Goal: Information Seeking & Learning: Learn about a topic

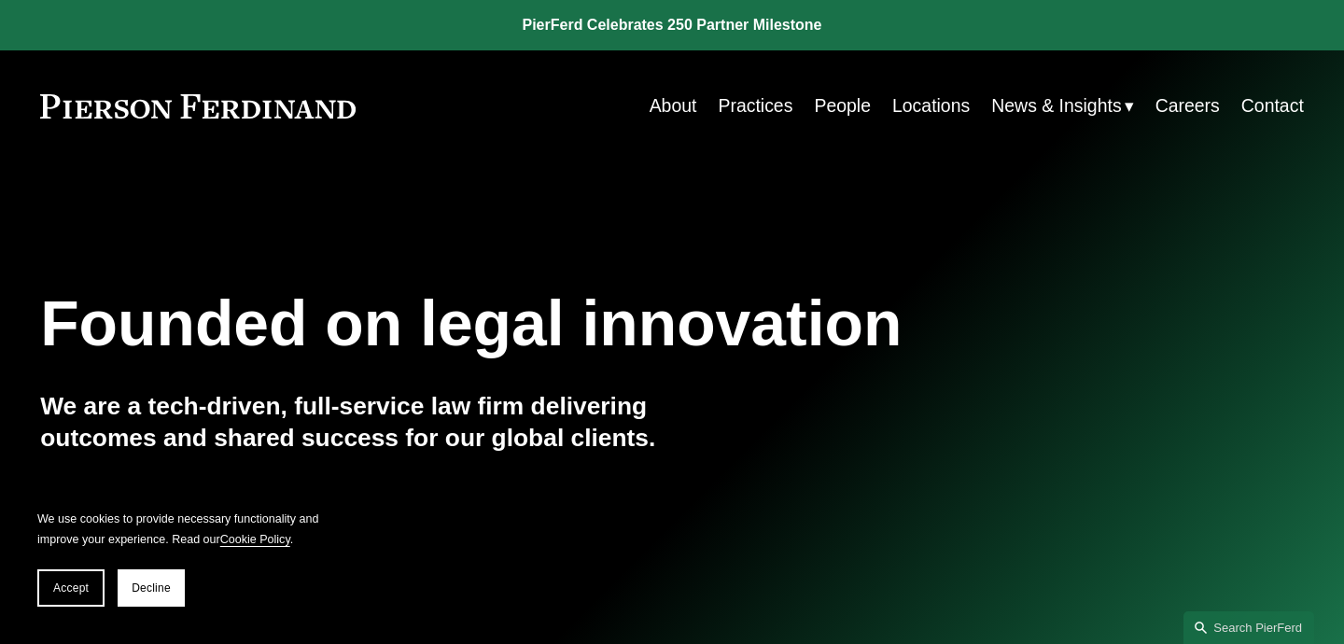
click at [852, 105] on link "People" at bounding box center [842, 106] width 57 height 36
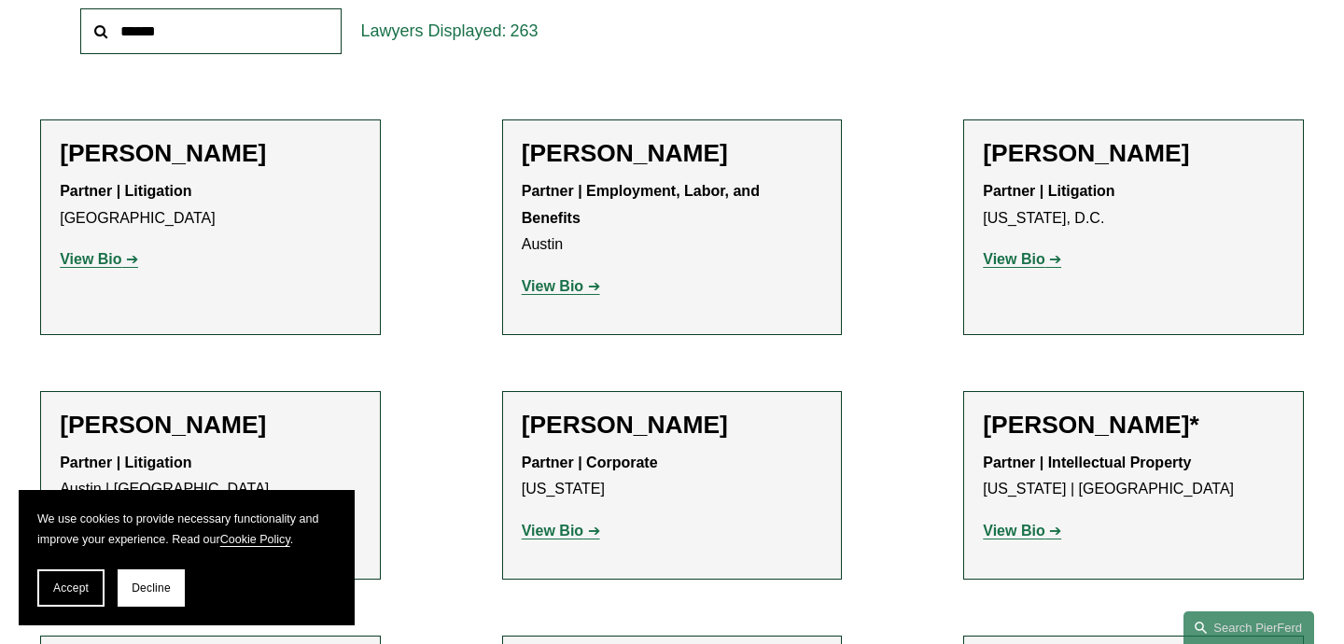
scroll to position [792, 0]
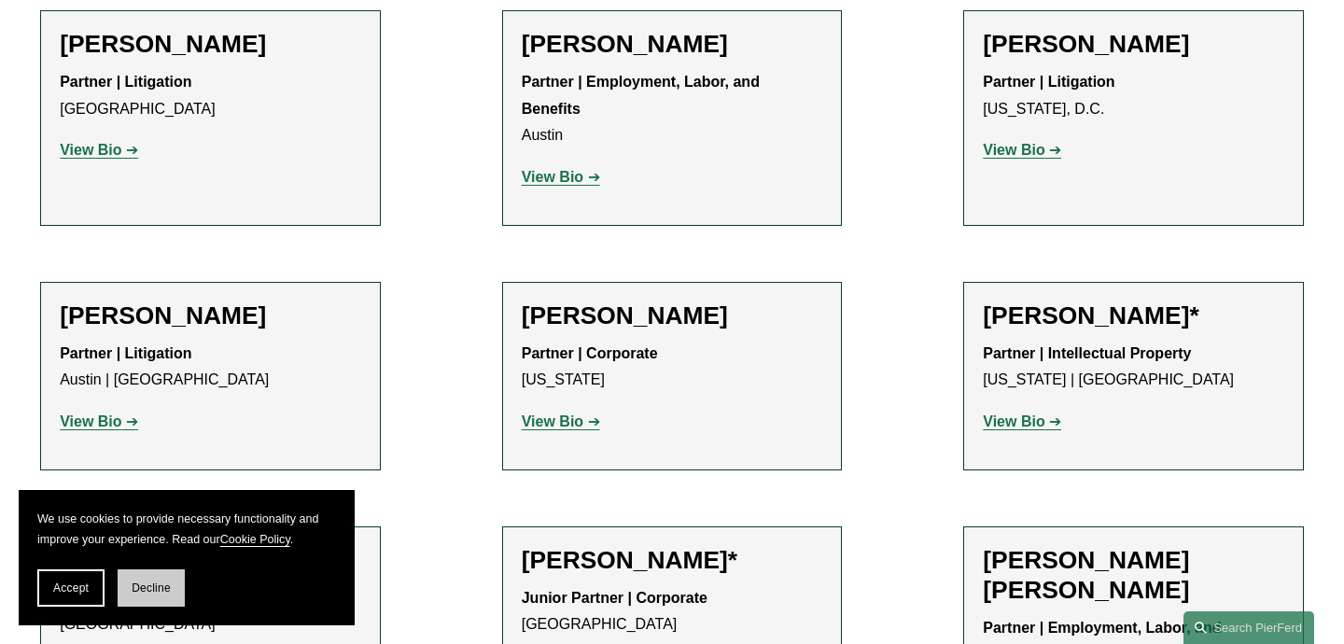
click at [162, 595] on button "Decline" at bounding box center [151, 587] width 67 height 37
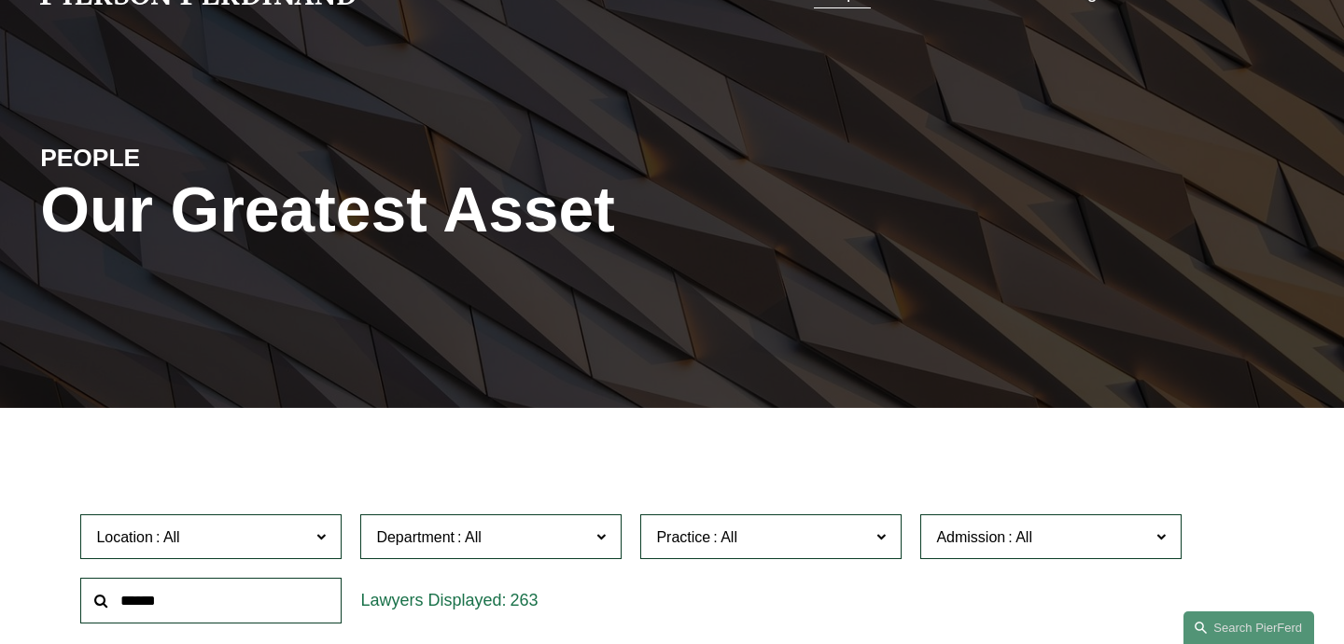
scroll to position [268, 0]
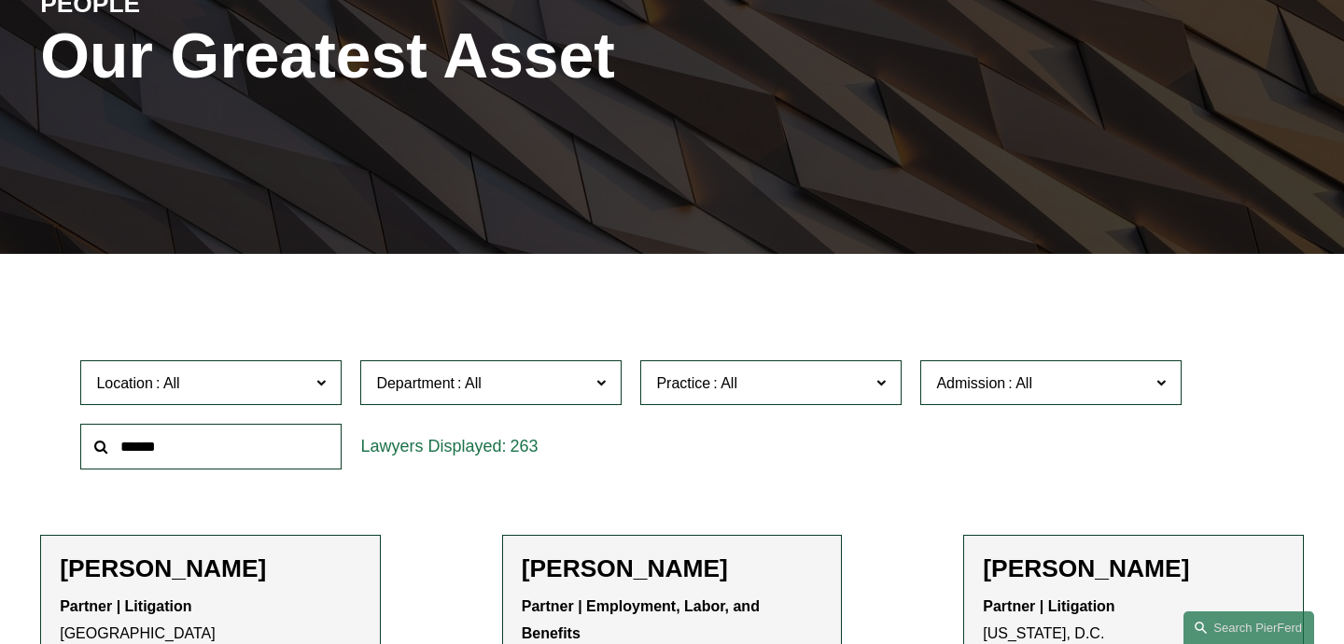
click at [259, 444] on input "text" at bounding box center [210, 447] width 261 height 46
click at [144, 448] on input "**" at bounding box center [210, 447] width 261 height 46
type input "****"
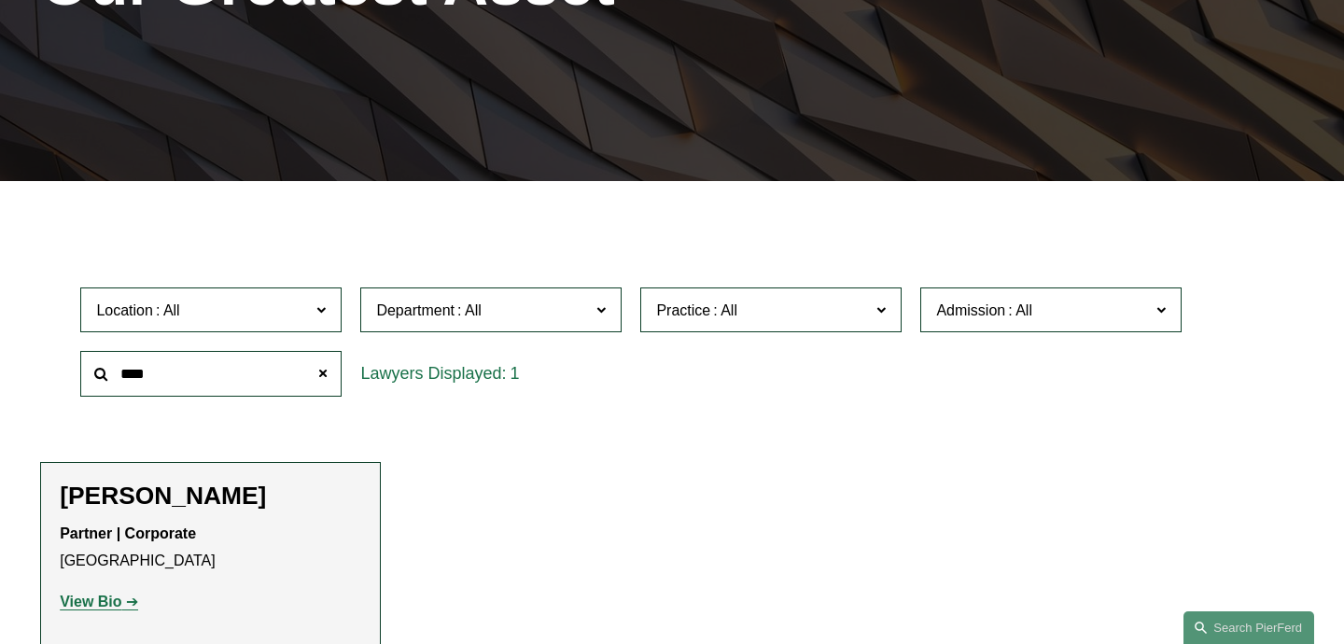
scroll to position [448, 0]
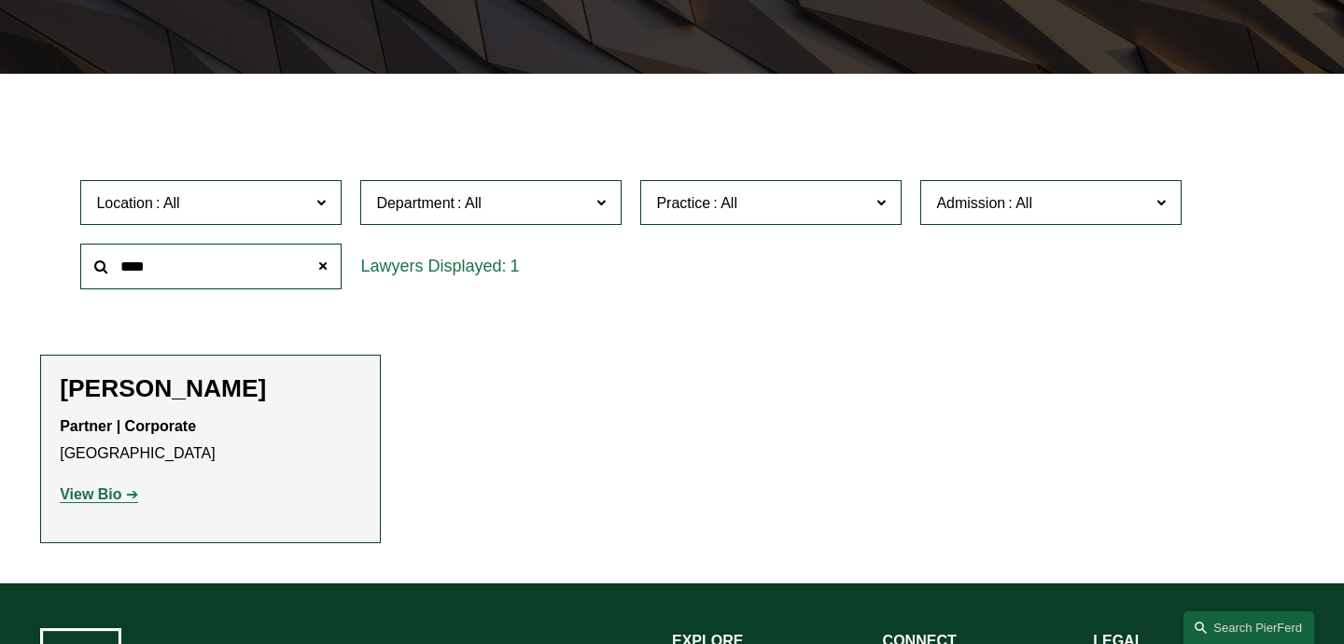
click at [287, 421] on p "Partner | Corporate [GEOGRAPHIC_DATA]" at bounding box center [210, 440] width 301 height 54
click at [102, 505] on p "View Bio" at bounding box center [210, 494] width 301 height 27
click at [102, 498] on strong "View Bio" at bounding box center [91, 494] width 62 height 16
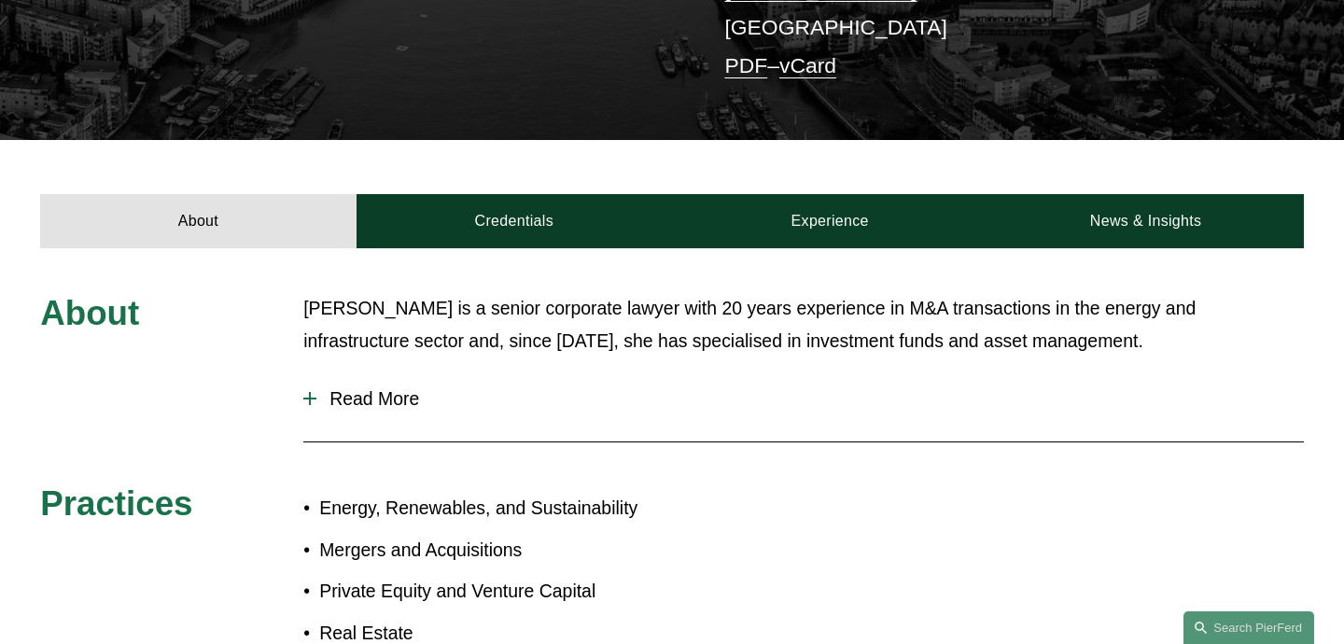
scroll to position [500, 0]
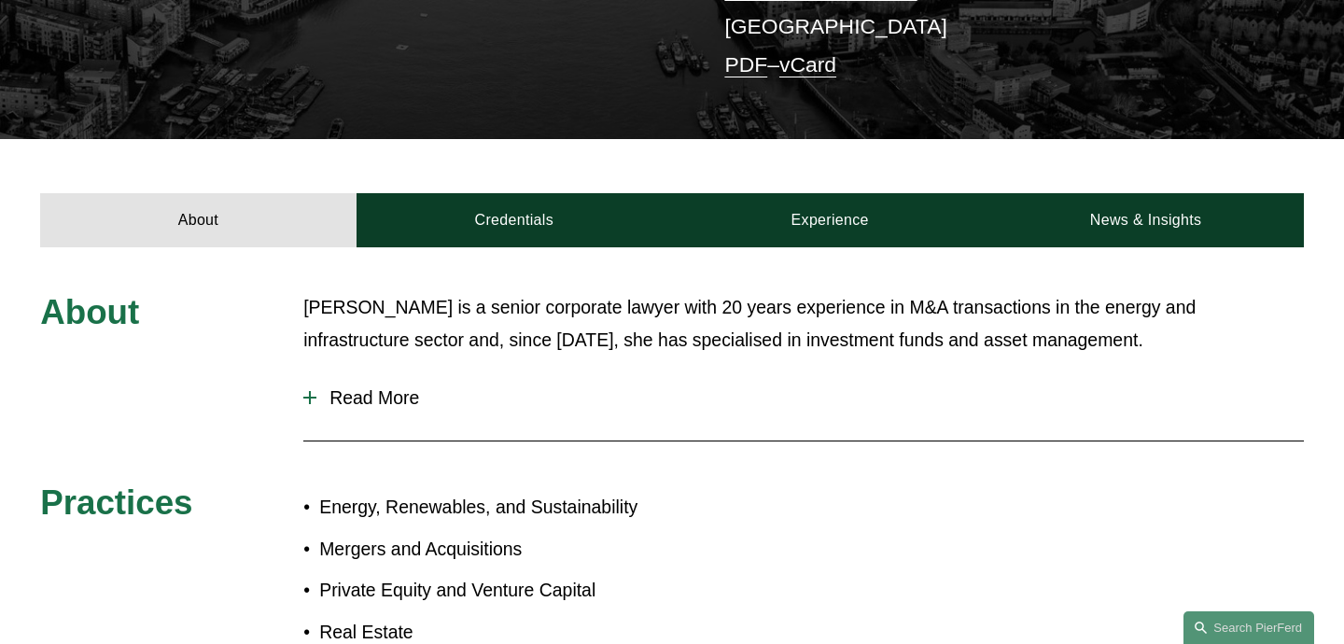
click at [386, 400] on span "Read More" at bounding box center [809, 397] width 987 height 21
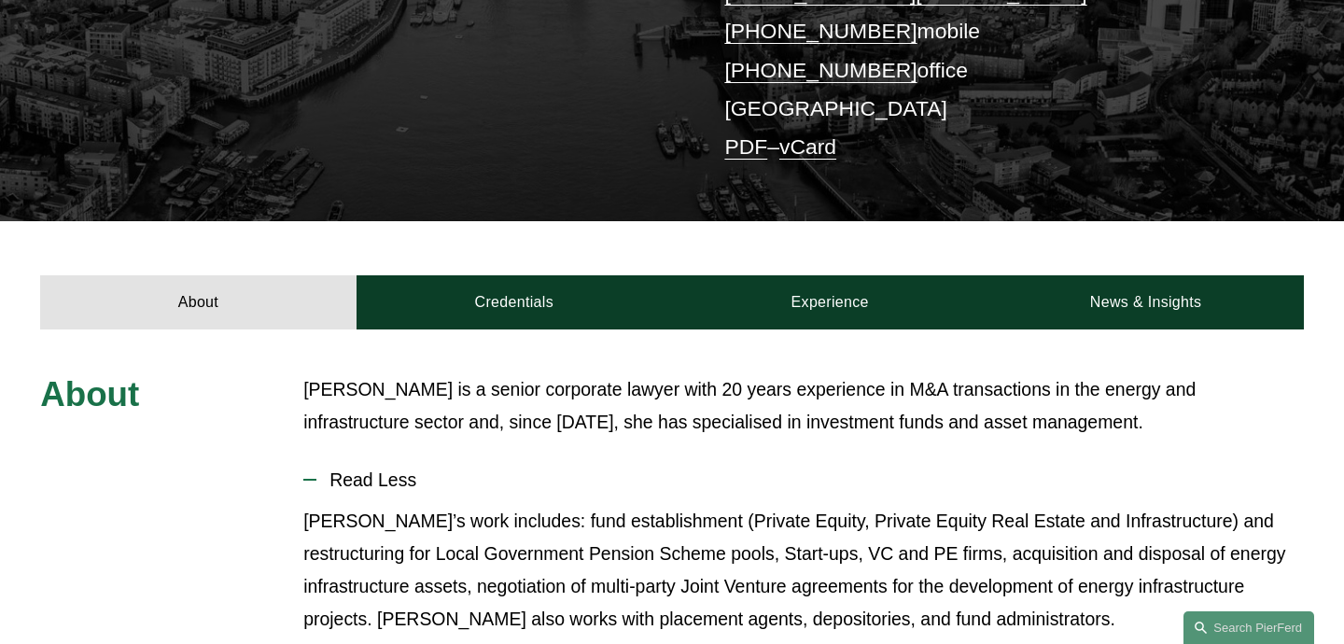
scroll to position [311, 0]
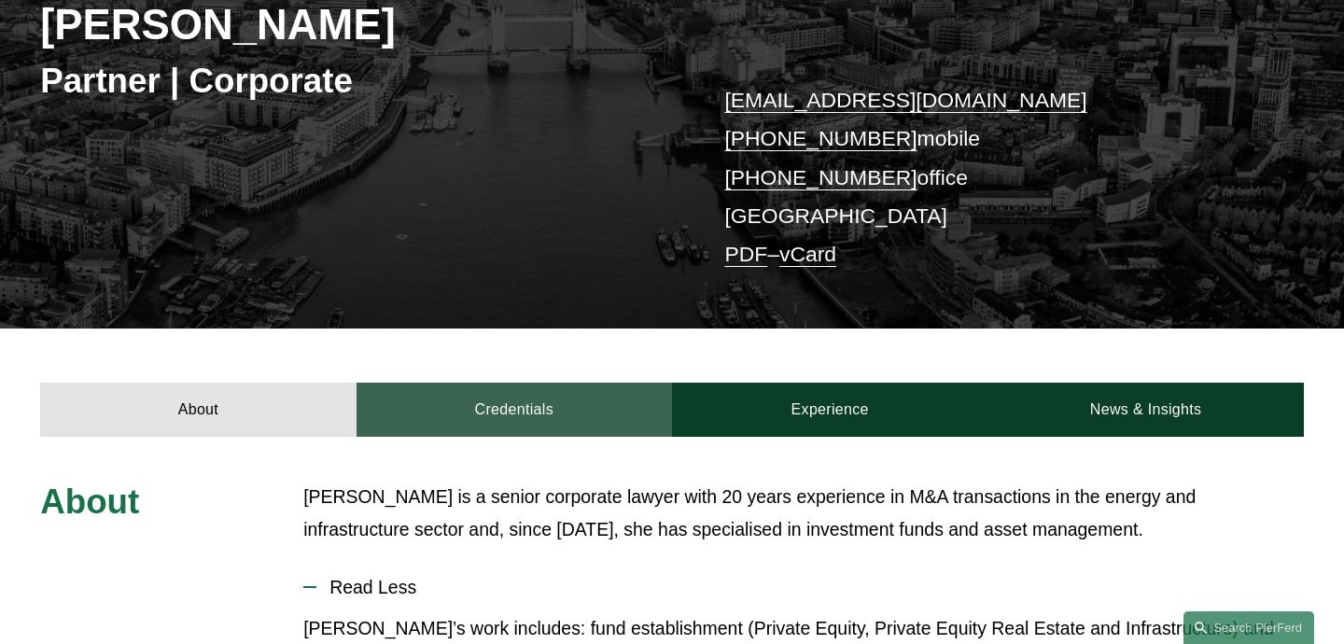
click at [561, 383] on link "Credentials" at bounding box center [513, 410] width 315 height 54
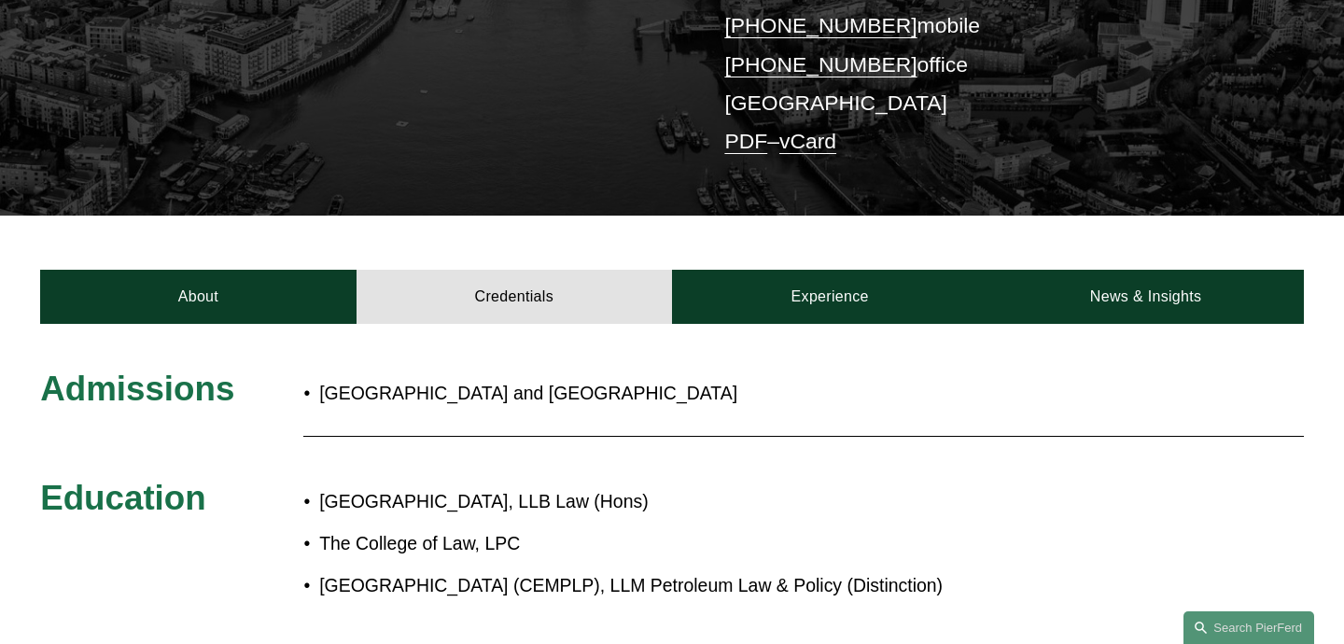
scroll to position [527, 0]
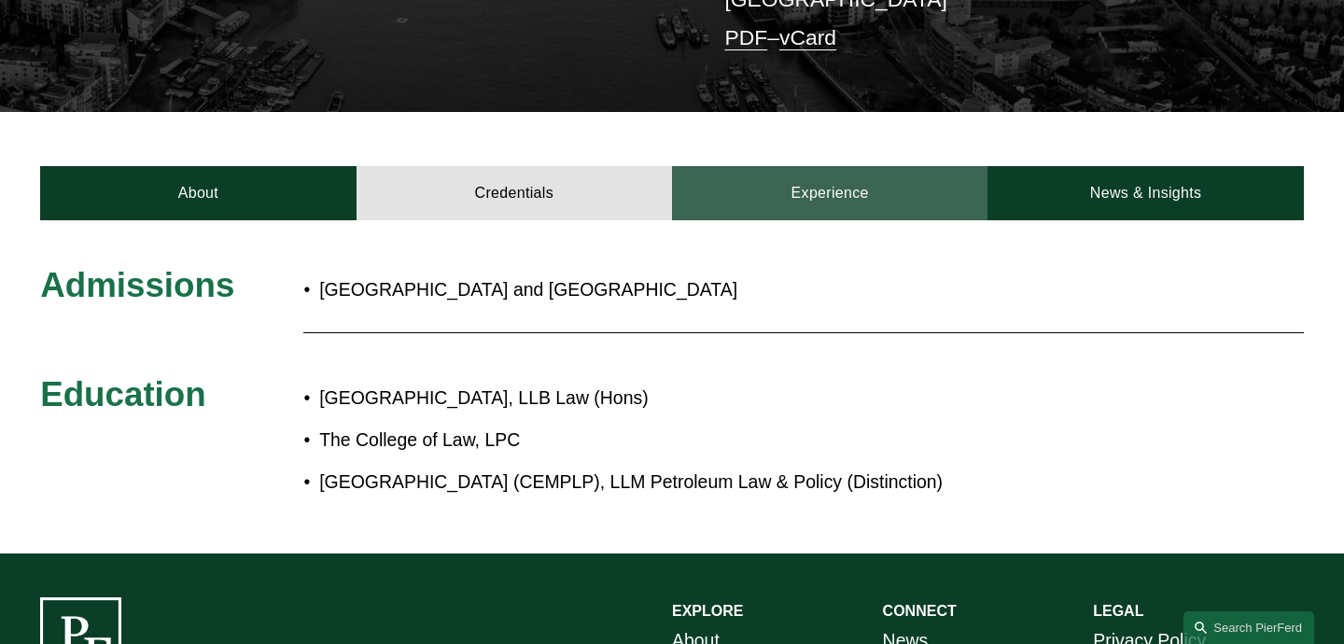
click at [824, 193] on link "Experience" at bounding box center [829, 193] width 315 height 54
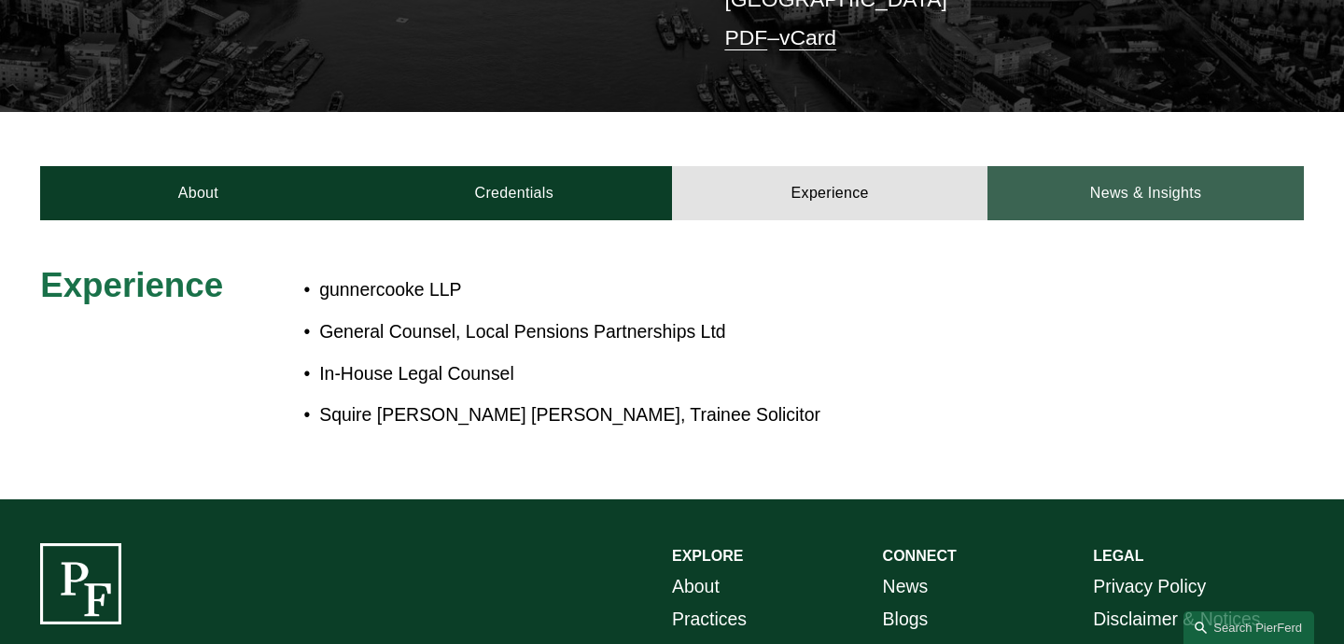
click at [1147, 211] on link "News & Insights" at bounding box center [1144, 193] width 315 height 54
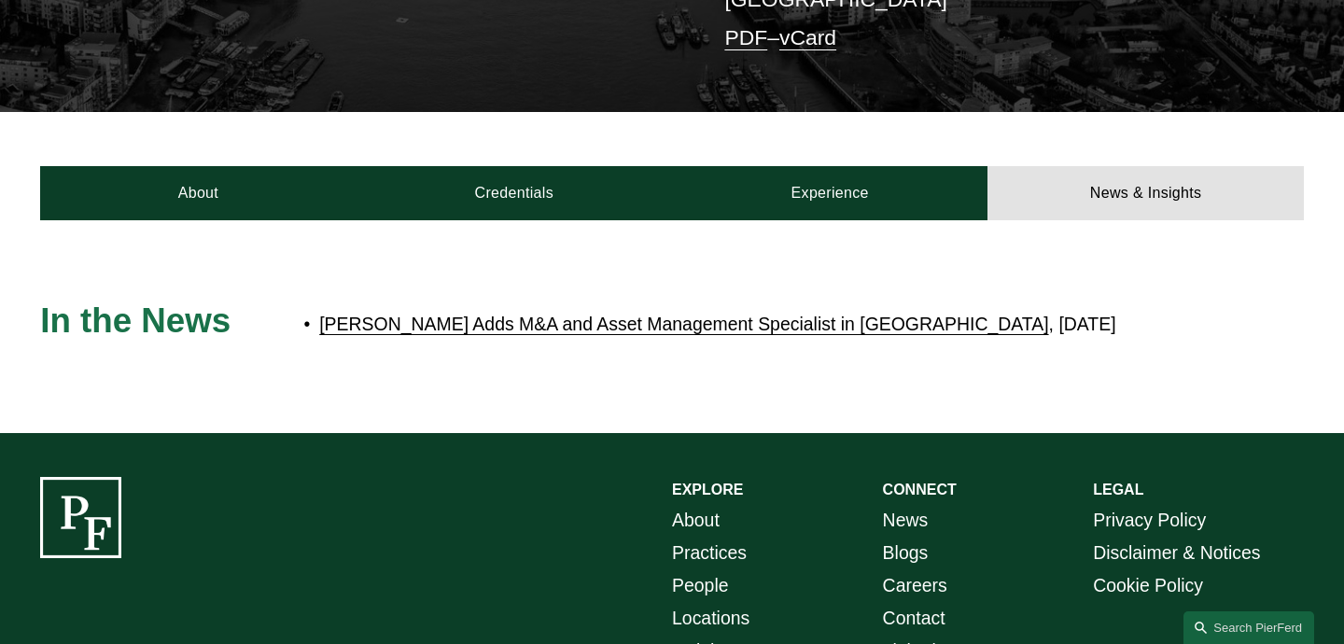
click at [746, 321] on link "[PERSON_NAME] Adds M&A and Asset Management Specialist in [GEOGRAPHIC_DATA]" at bounding box center [683, 324] width 729 height 21
